Goal: Task Accomplishment & Management: Use online tool/utility

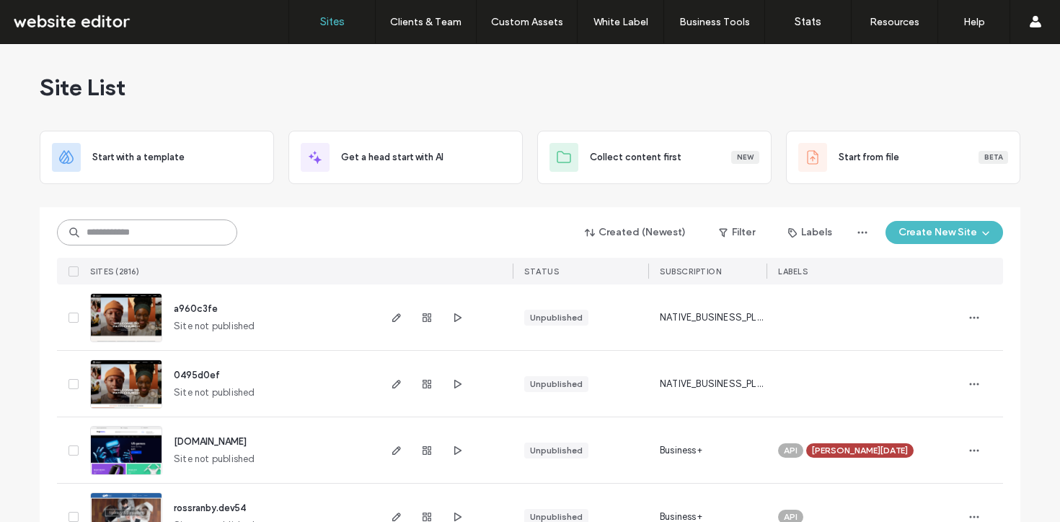
click at [142, 224] on input at bounding box center [147, 232] width 180 height 26
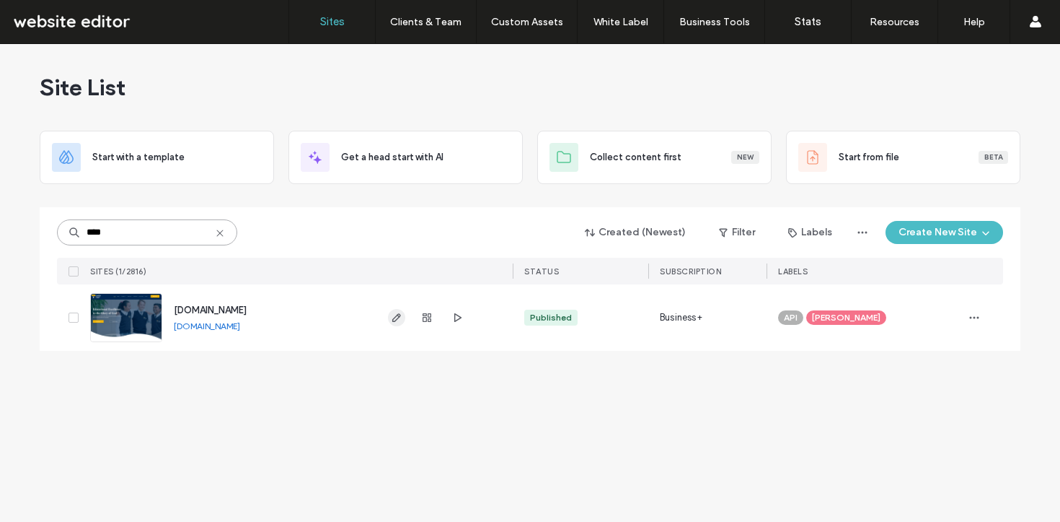
type input "****"
click at [395, 317] on icon "button" at bounding box center [397, 318] width 12 height 12
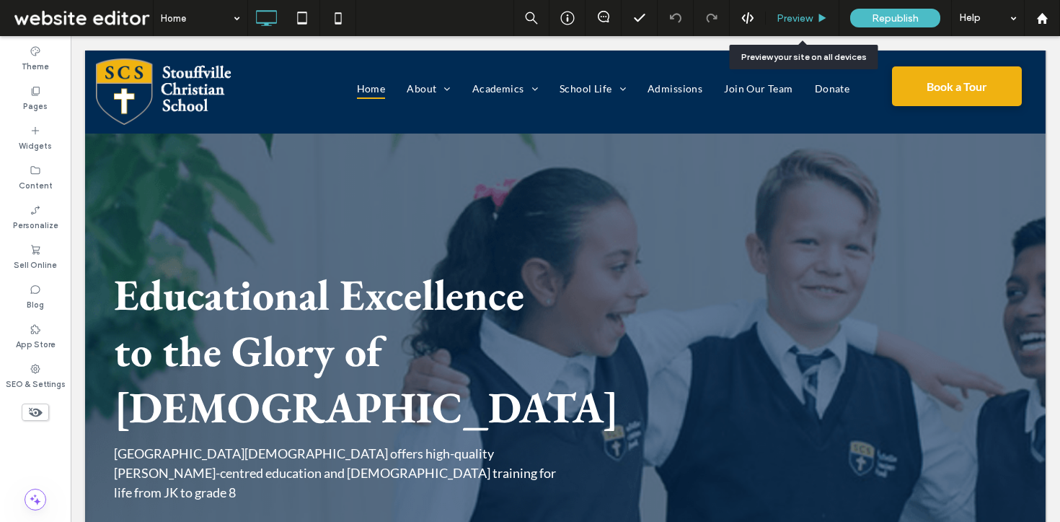
click at [778, 18] on span "Preview" at bounding box center [795, 18] width 36 height 12
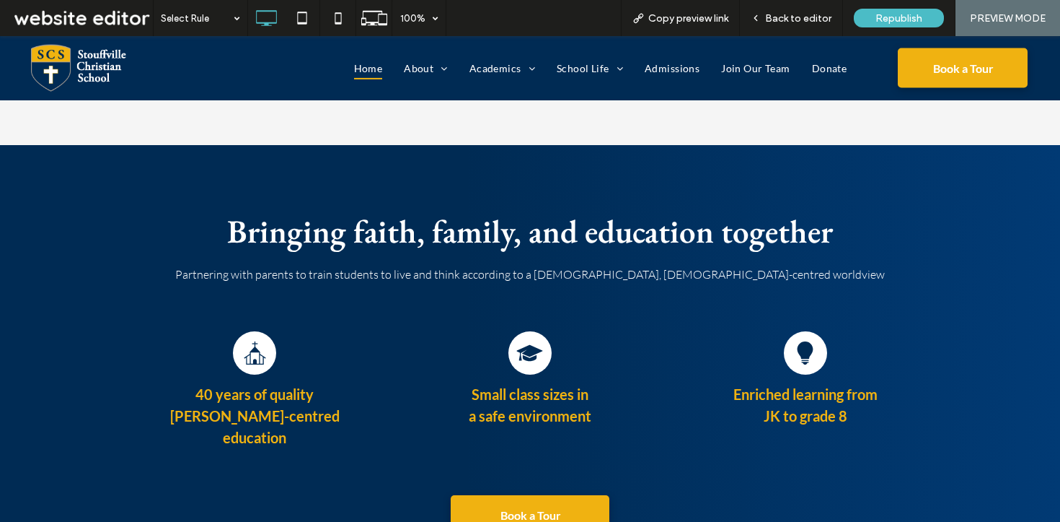
scroll to position [1723, 0]
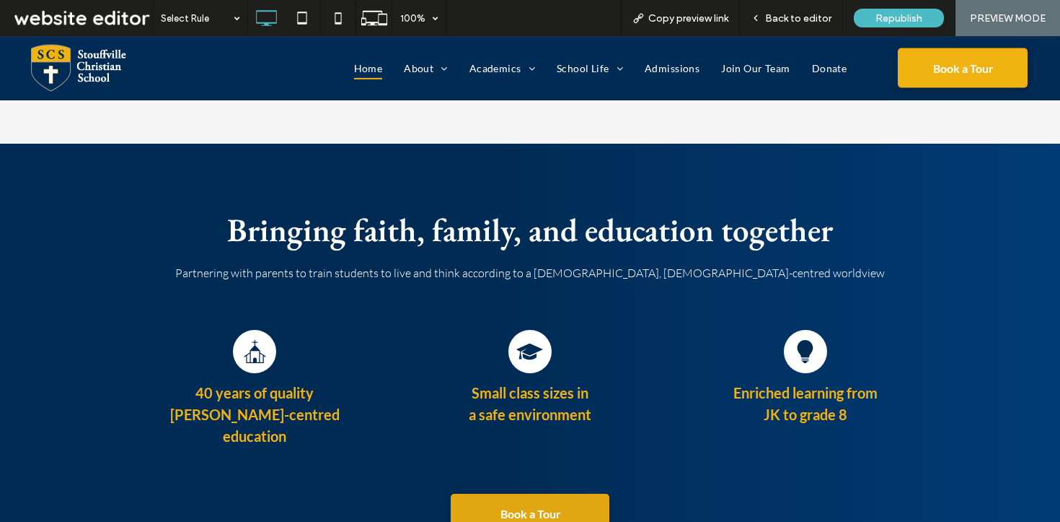
click at [505, 493] on link "Book a Tour" at bounding box center [530, 513] width 159 height 40
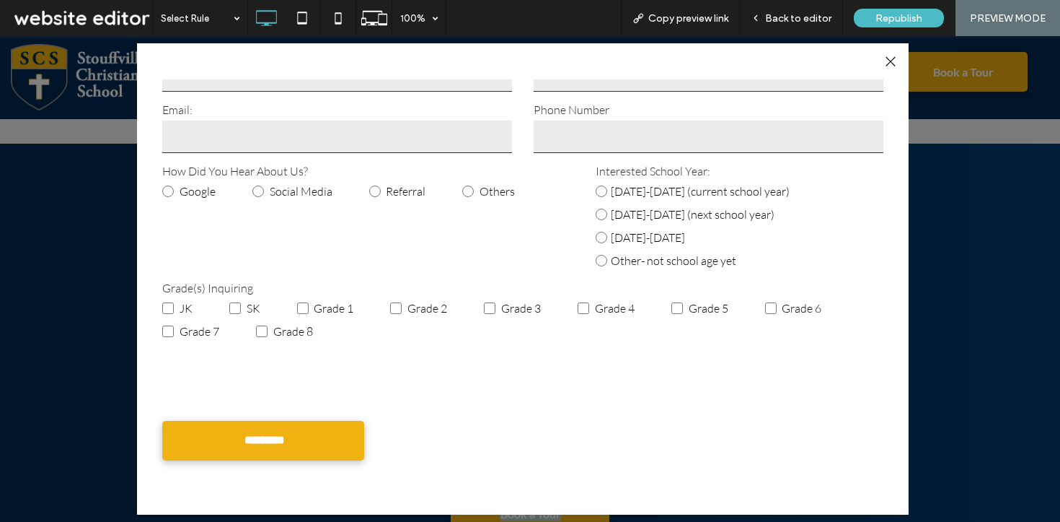
scroll to position [0, 0]
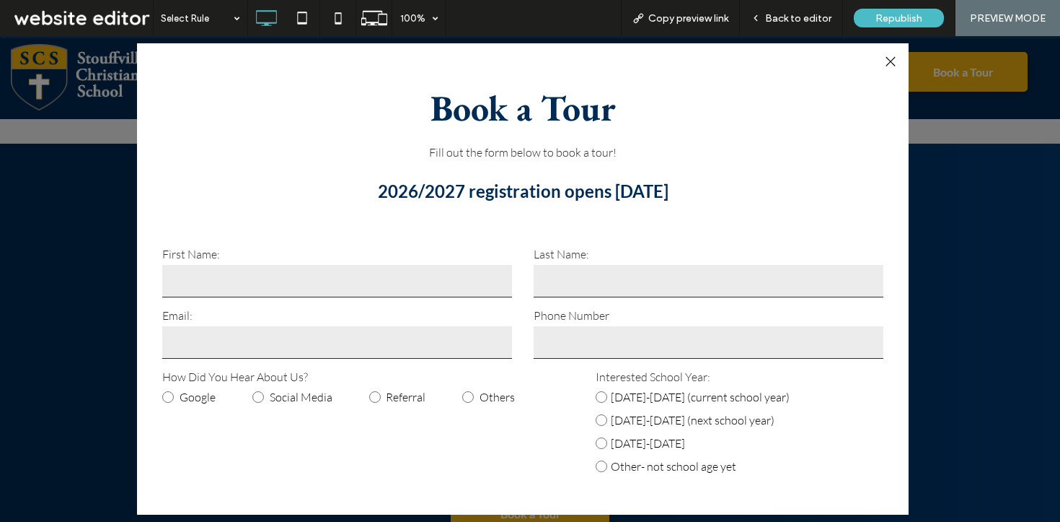
click at [892, 63] on div at bounding box center [890, 61] width 19 height 19
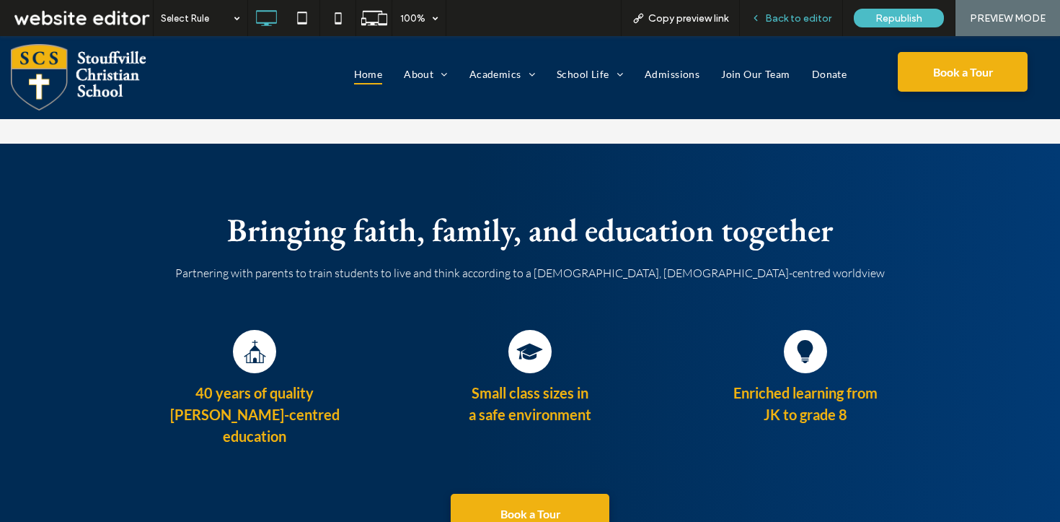
click at [780, 21] on span "Back to editor" at bounding box center [798, 18] width 66 height 12
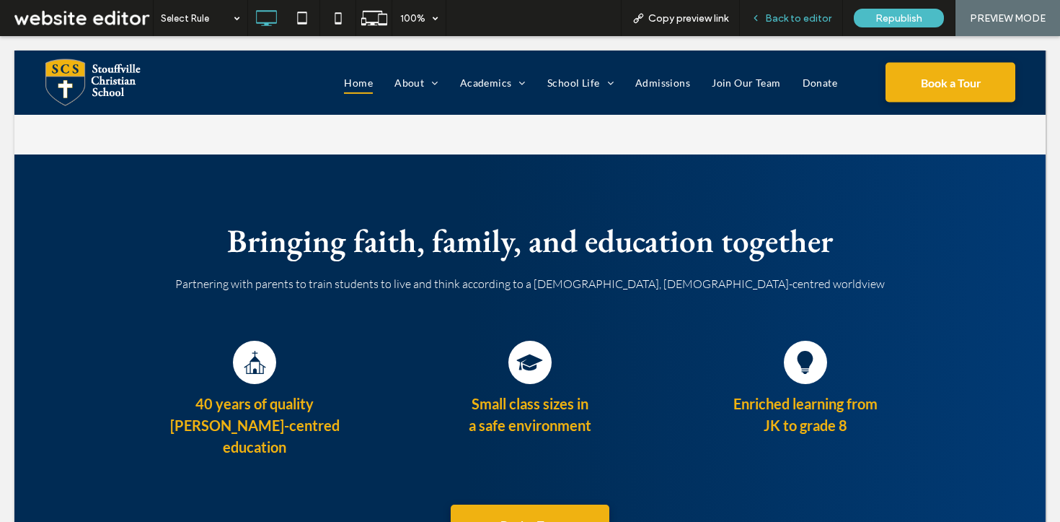
scroll to position [1715, 0]
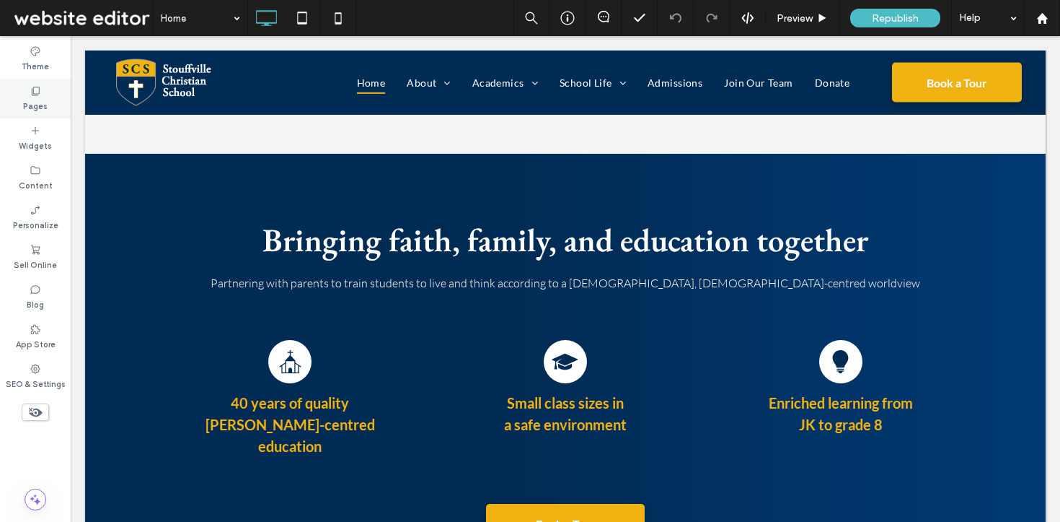
click at [35, 89] on icon at bounding box center [36, 91] width 12 height 12
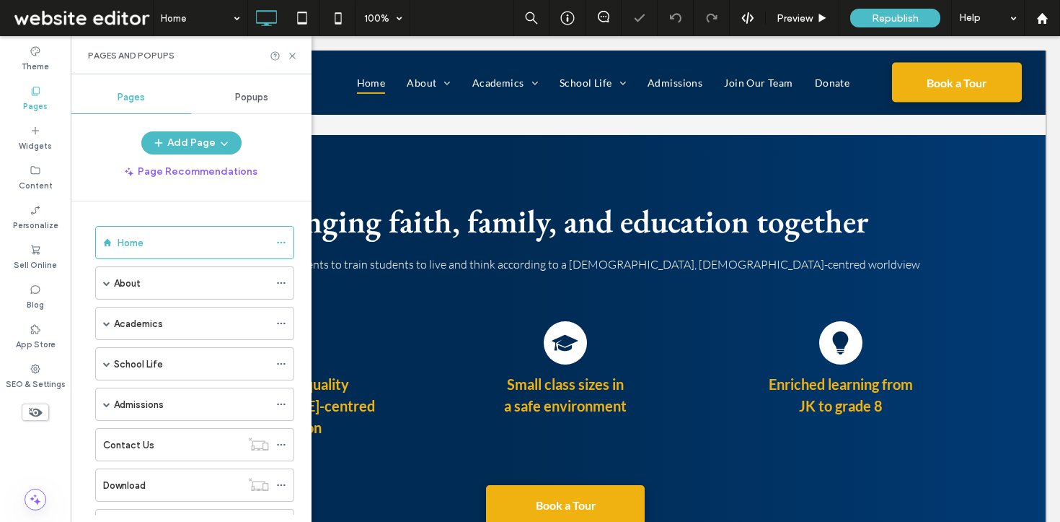
scroll to position [1696, 0]
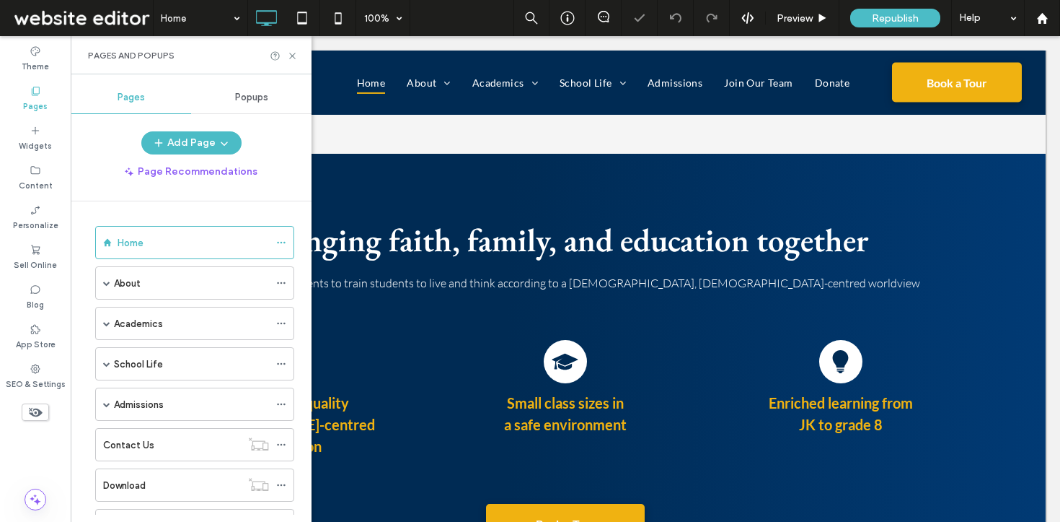
click at [247, 90] on div "Popups" at bounding box center [251, 98] width 120 height 32
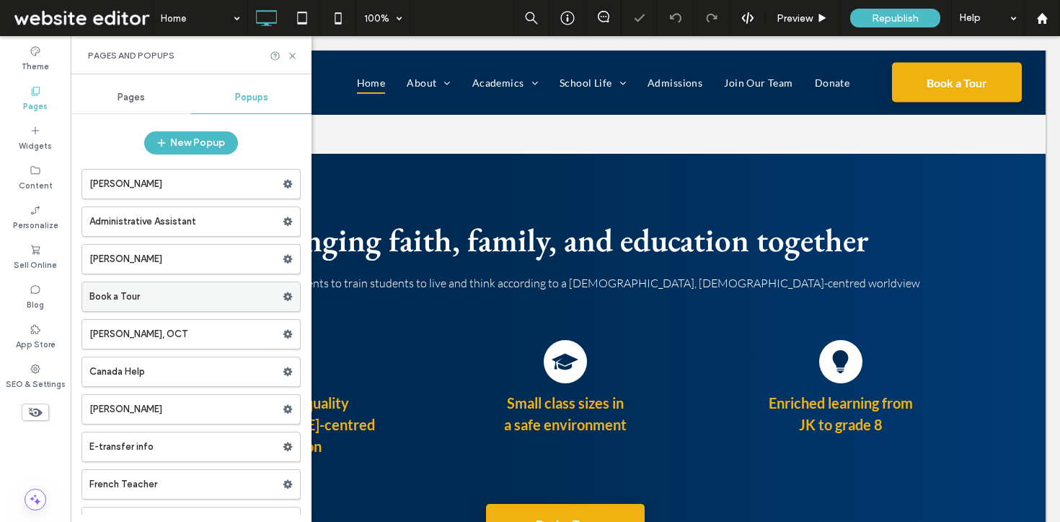
scroll to position [17, 0]
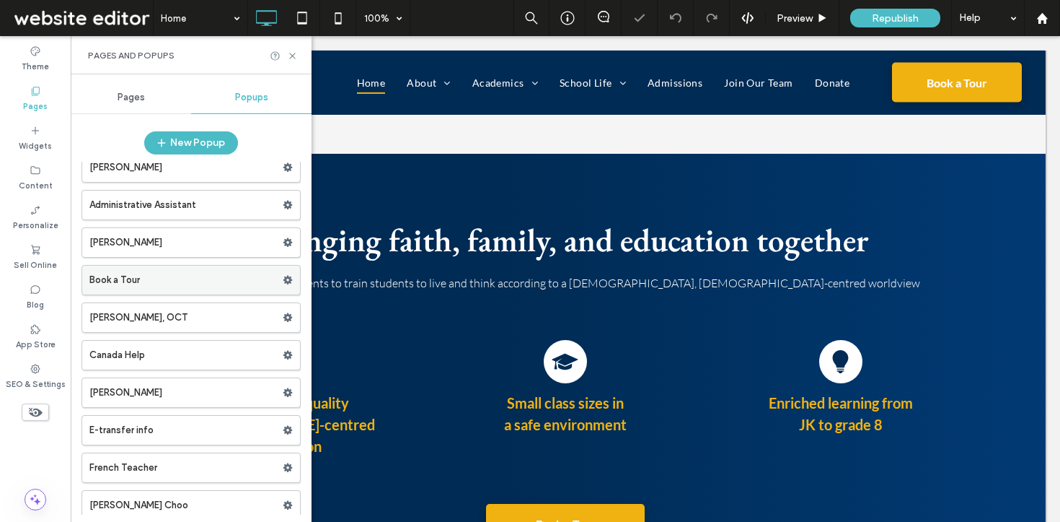
click at [153, 276] on label "Book a Tour" at bounding box center [185, 279] width 193 height 29
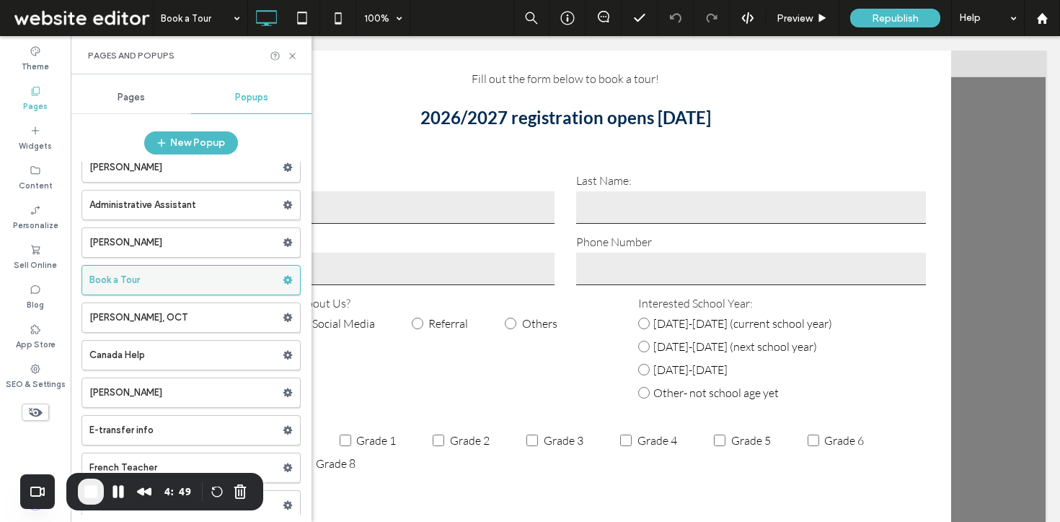
click at [167, 281] on label "Book a Tour" at bounding box center [185, 279] width 193 height 29
click at [291, 53] on icon at bounding box center [292, 55] width 11 height 11
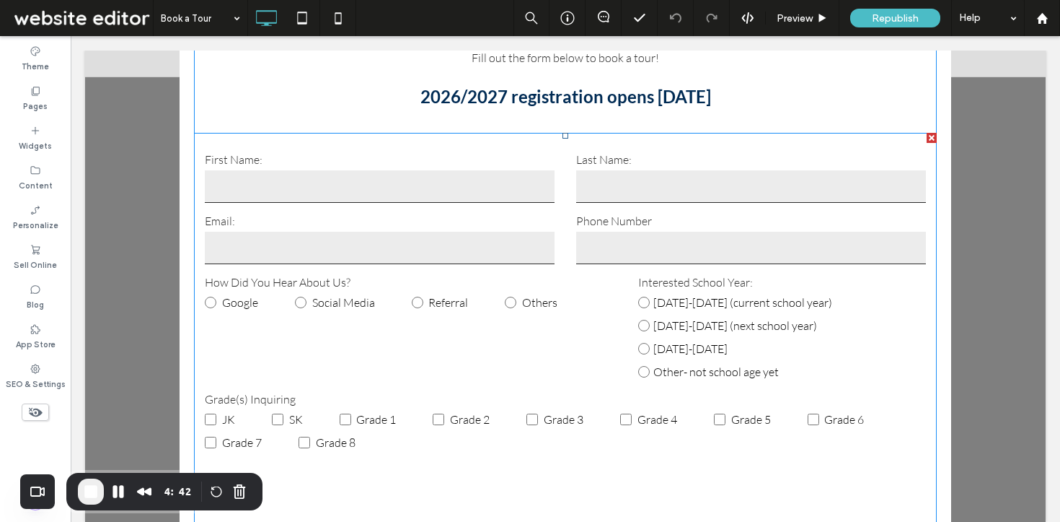
scroll to position [17, 0]
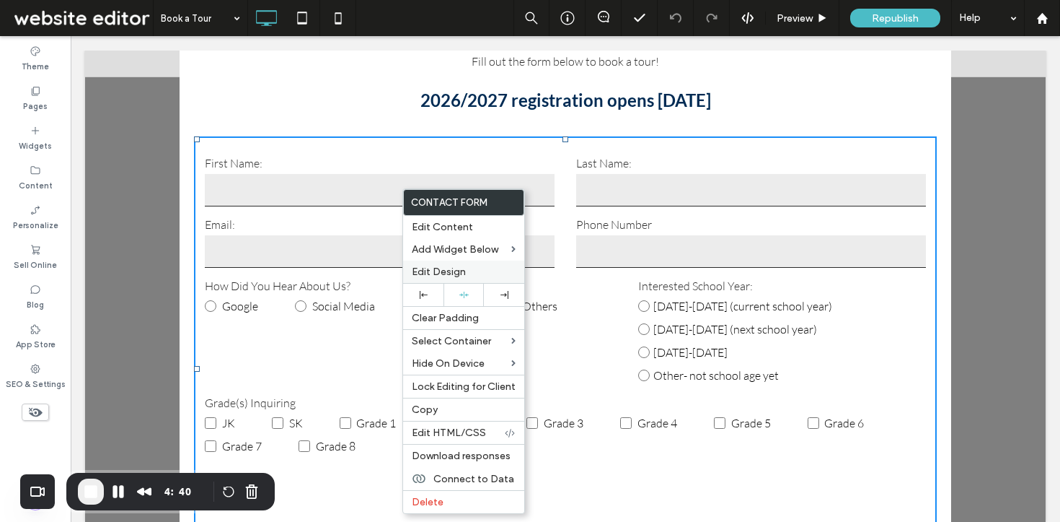
click at [436, 271] on span "Edit Design" at bounding box center [439, 271] width 54 height 12
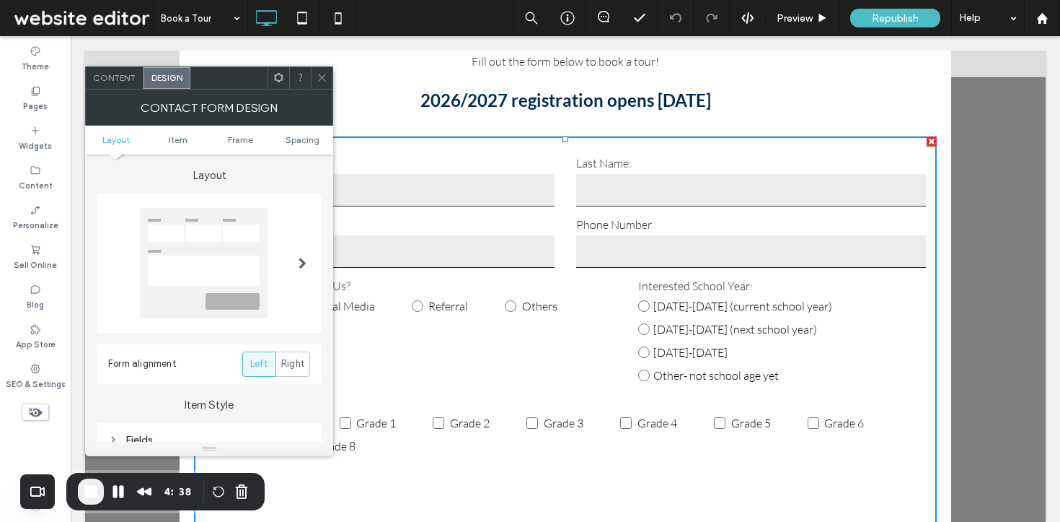
click at [118, 71] on div "Content" at bounding box center [115, 78] width 58 height 22
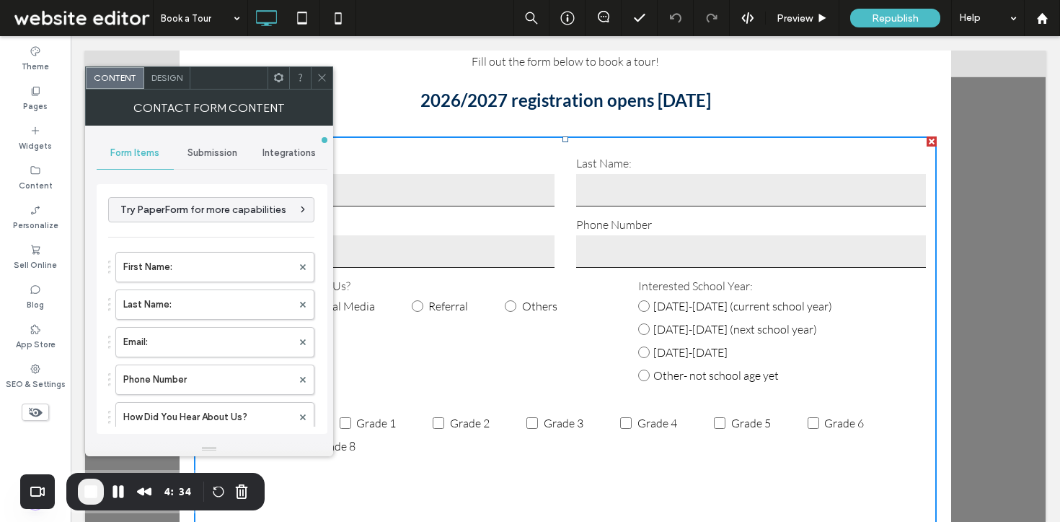
click at [203, 156] on span "Submission" at bounding box center [213, 153] width 50 height 12
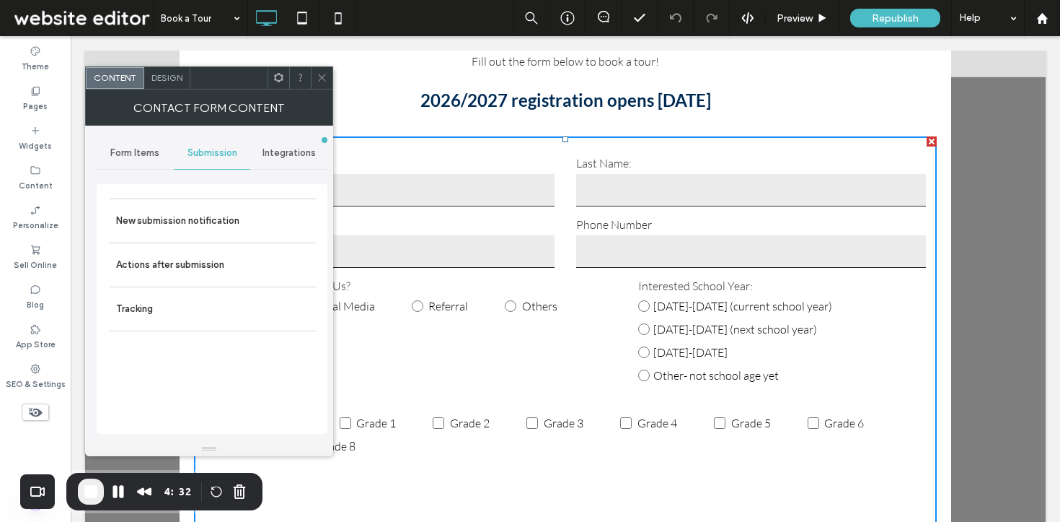
click at [283, 148] on span "Integrations" at bounding box center [289, 153] width 53 height 12
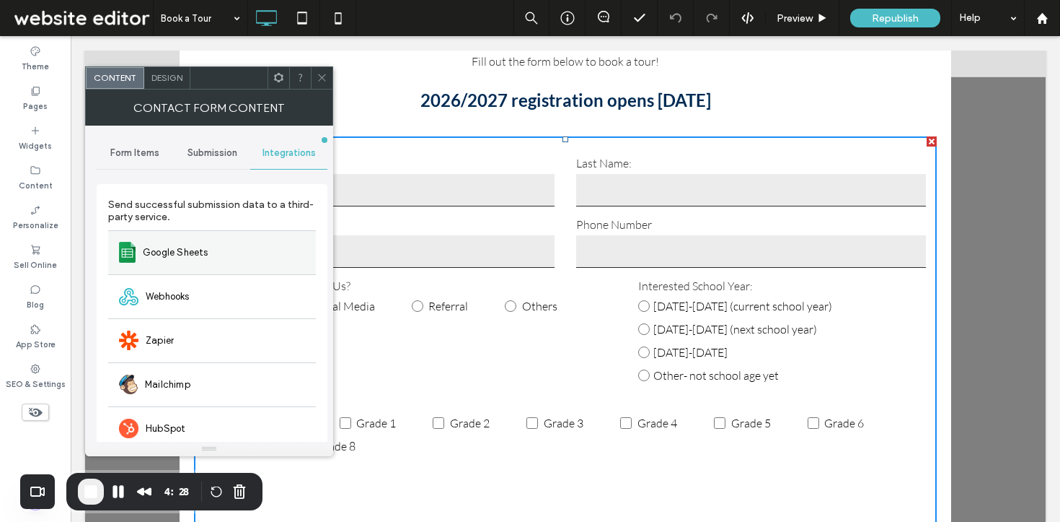
click at [172, 252] on span "Google Sheets" at bounding box center [176, 252] width 66 height 14
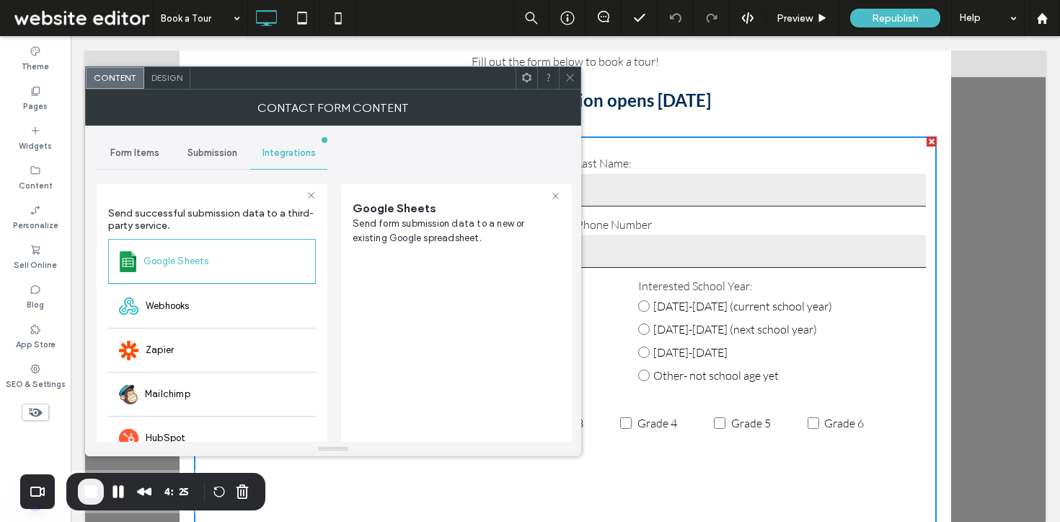
scroll to position [46, 0]
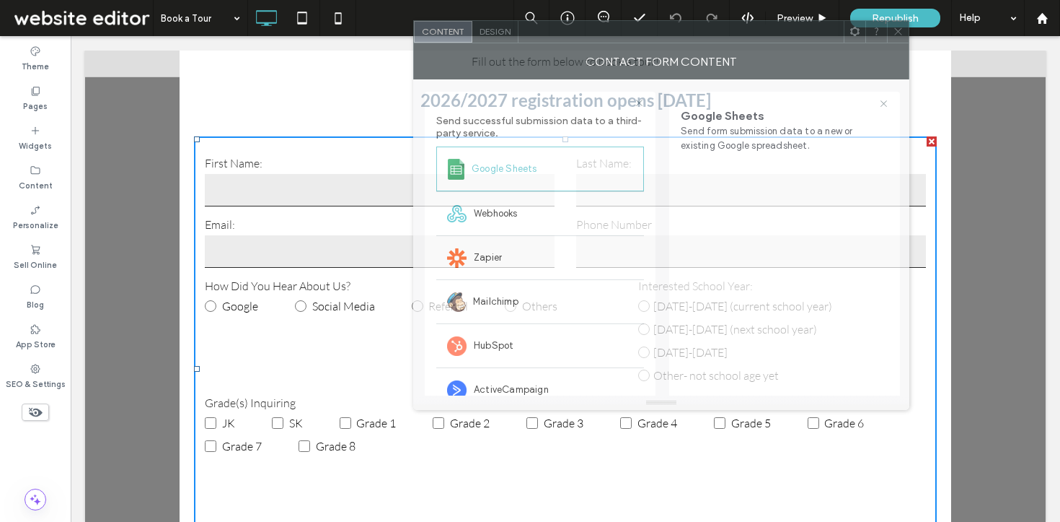
drag, startPoint x: 333, startPoint y: 85, endPoint x: 654, endPoint y: 39, distance: 324.3
click at [654, 39] on div at bounding box center [681, 32] width 325 height 22
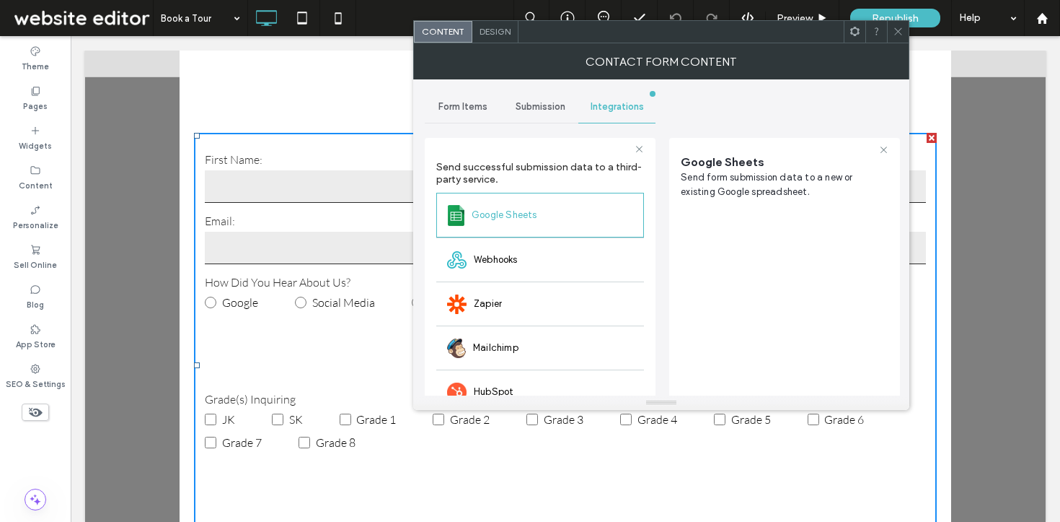
scroll to position [0, 0]
click at [897, 33] on use at bounding box center [897, 31] width 7 height 7
